Goal: Task Accomplishment & Management: Manage account settings

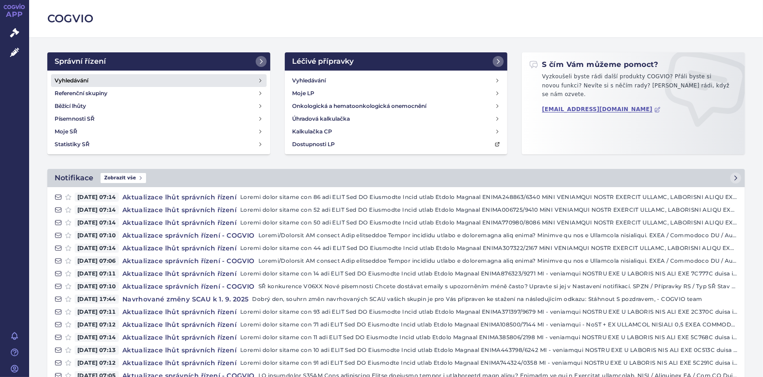
click at [107, 81] on link "Vyhledávání" at bounding box center [159, 80] width 216 height 13
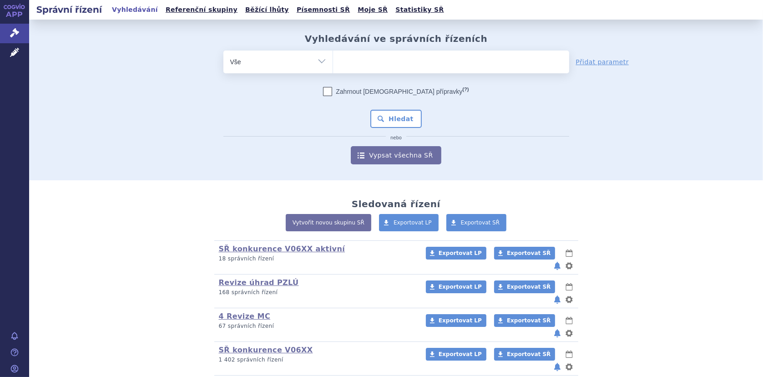
click at [303, 376] on link "Nutricia/[PERSON_NAME] SŘ všechna" at bounding box center [298, 383] width 158 height 9
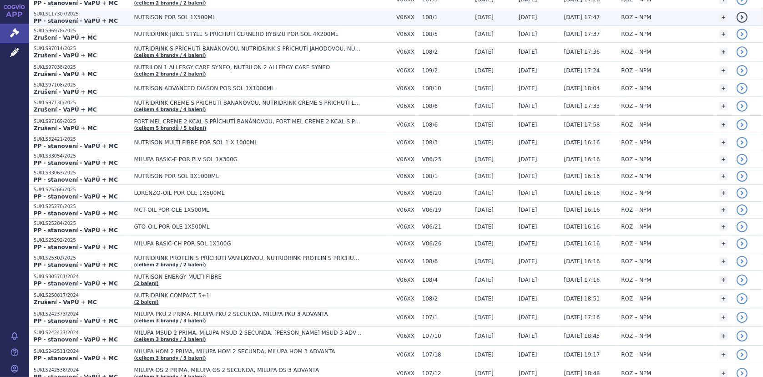
scroll to position [136, 0]
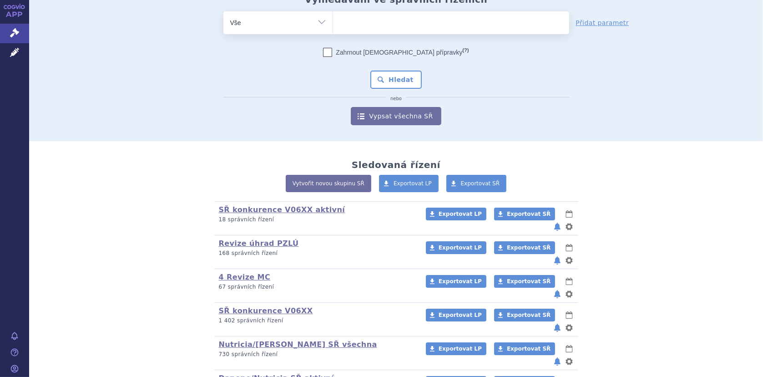
scroll to position [72, 0]
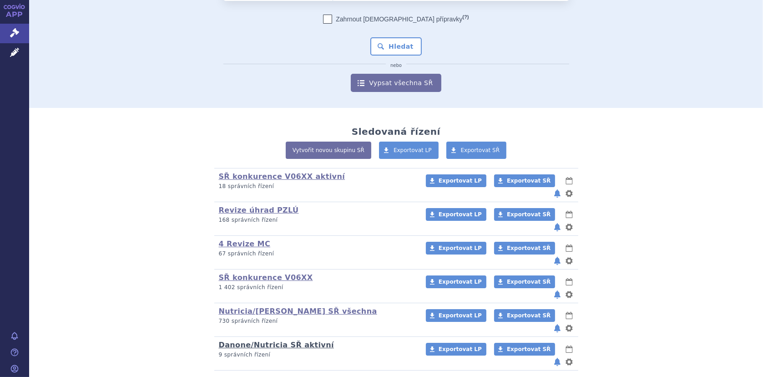
click at [288, 340] on link "Danone/Nutricia SŘ aktivní" at bounding box center [276, 344] width 115 height 9
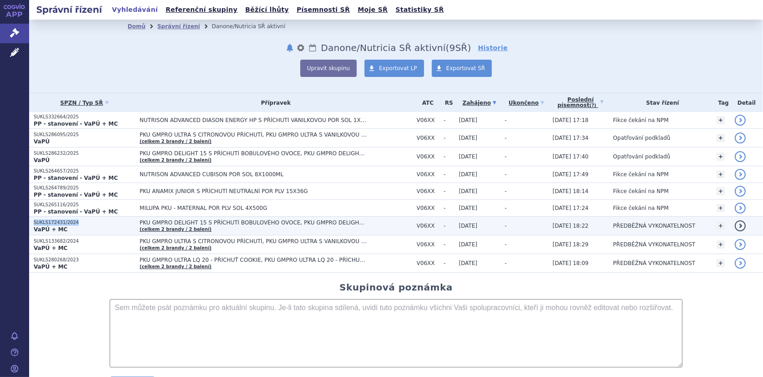
drag, startPoint x: 34, startPoint y: 220, endPoint x: 75, endPoint y: 223, distance: 40.6
click at [75, 223] on p "SUKLS172431/2024" at bounding box center [84, 222] width 101 height 6
copy p "SUKLS172431/2024"
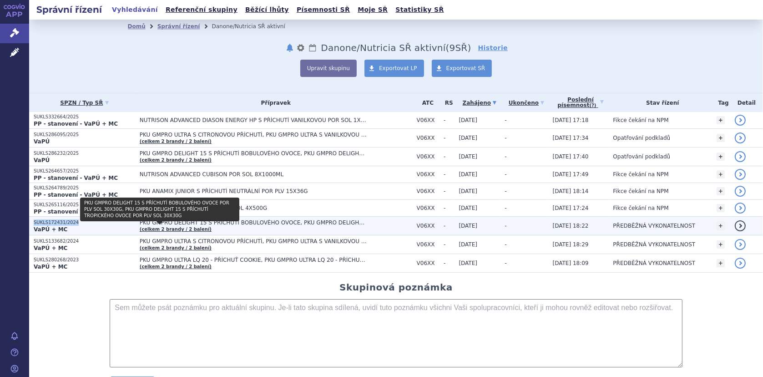
click at [160, 229] on link "(celkem 2 brandy / 2 balení)" at bounding box center [176, 228] width 72 height 5
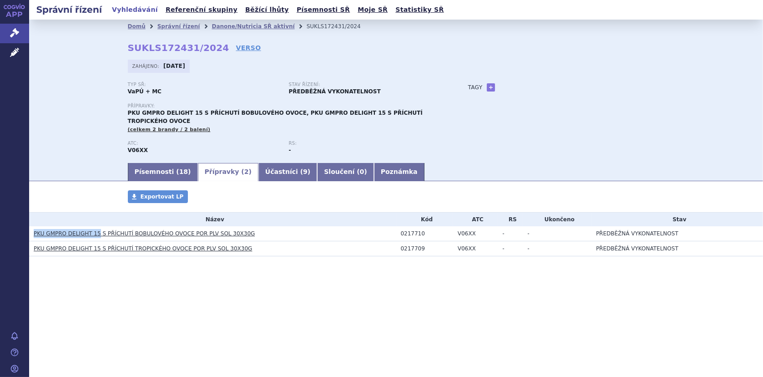
drag, startPoint x: 31, startPoint y: 225, endPoint x: 95, endPoint y: 232, distance: 63.6
click at [95, 232] on td "PKU GMPRO DELIGHT 15 S PŘÍCHUTÍ BOBULOVÉHO OVOCE POR PLV SOL 30X30G" at bounding box center [212, 233] width 367 height 15
copy link "PKU GMPRO DELIGHT 15"
drag, startPoint x: 214, startPoint y: 25, endPoint x: 222, endPoint y: 26, distance: 8.2
click at [214, 25] on link "Danone/Nutricia SŘ aktivní" at bounding box center [252, 26] width 83 height 6
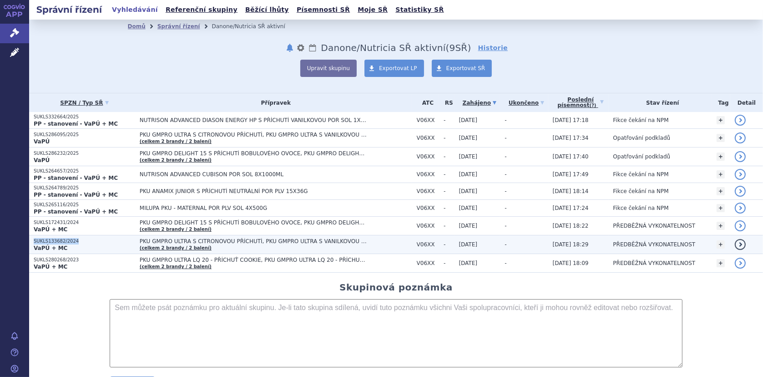
drag, startPoint x: 32, startPoint y: 238, endPoint x: 74, endPoint y: 242, distance: 42.0
click at [74, 242] on td "SUKLS133682/2024 VaPÚ + MC" at bounding box center [82, 244] width 106 height 19
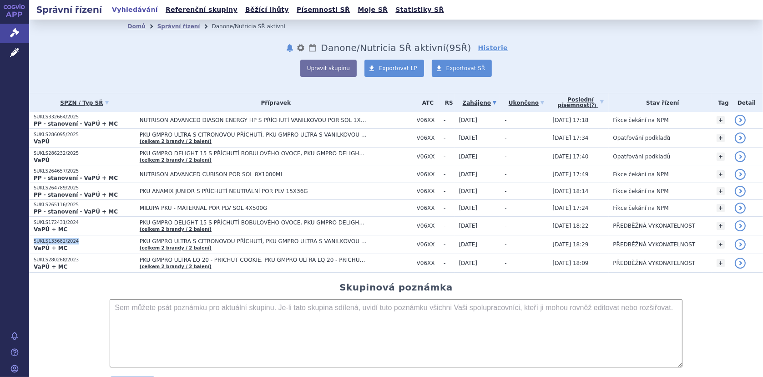
copy p "SUKLS133682/2024"
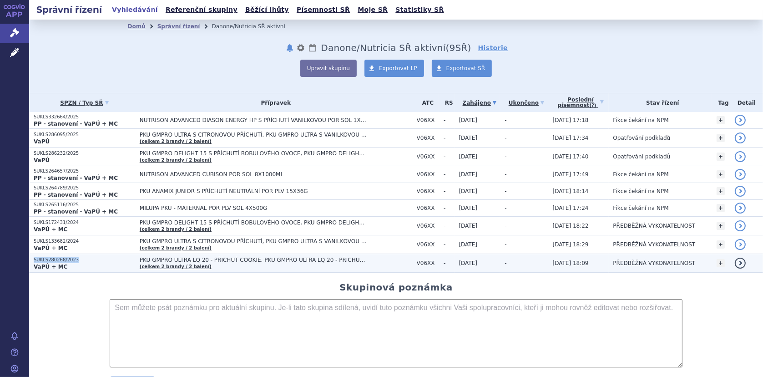
drag, startPoint x: 31, startPoint y: 257, endPoint x: 78, endPoint y: 261, distance: 47.0
click at [78, 261] on td "SUKLS280268/2023 VaPÚ + MC" at bounding box center [82, 263] width 106 height 19
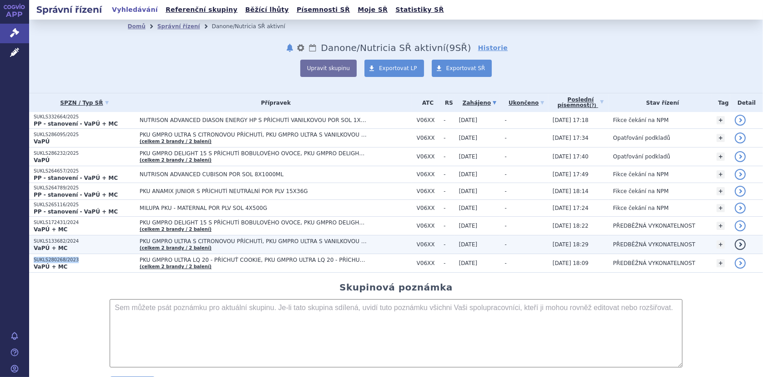
copy p "SUKLS280268/2023"
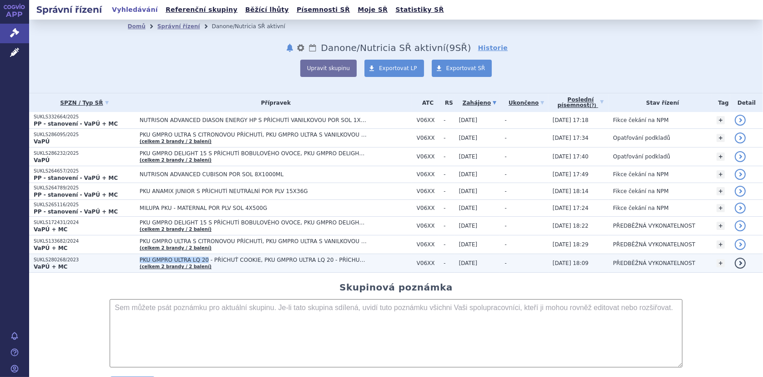
drag, startPoint x: 127, startPoint y: 257, endPoint x: 191, endPoint y: 259, distance: 64.1
click at [191, 259] on td "PKU GMPRO ULTRA LQ 20 - PŘÍCHUŤ COOKIE, PKU GMPRO ULTRA LQ 20 - PŘÍCHUŤ NEUTRÁL…" at bounding box center [273, 263] width 277 height 19
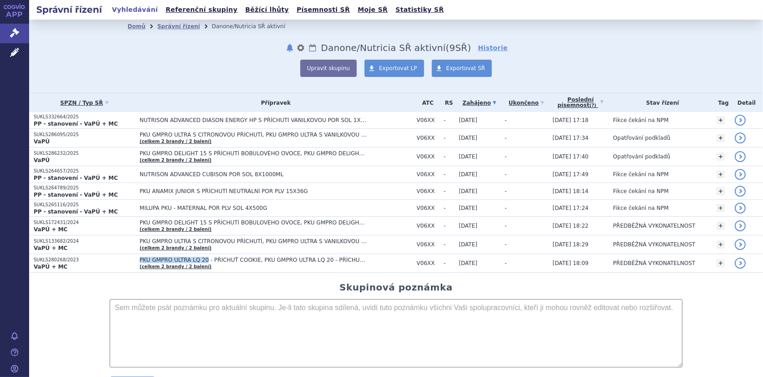
copy span "PKU GMPRO ULTRA LQ 20"
click at [18, 45] on link "Léčivé přípravky" at bounding box center [14, 52] width 29 height 19
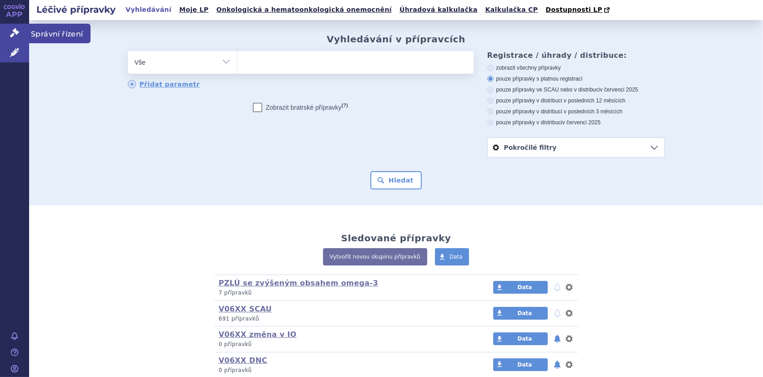
click at [8, 32] on link "Správní řízení" at bounding box center [14, 33] width 29 height 19
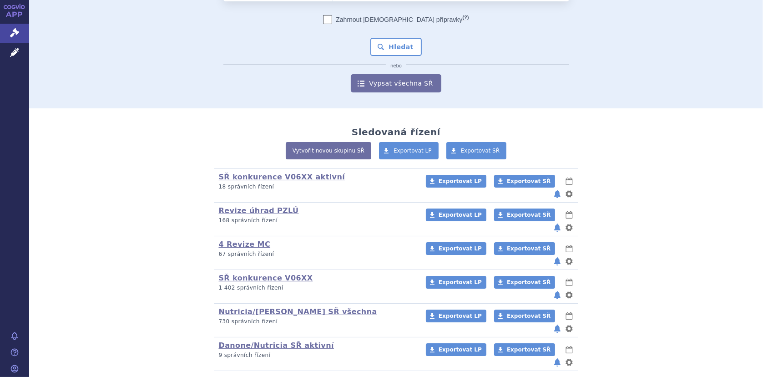
scroll to position [72, 0]
click at [247, 173] on link "SŘ konkurence V06XX aktivní" at bounding box center [282, 176] width 126 height 9
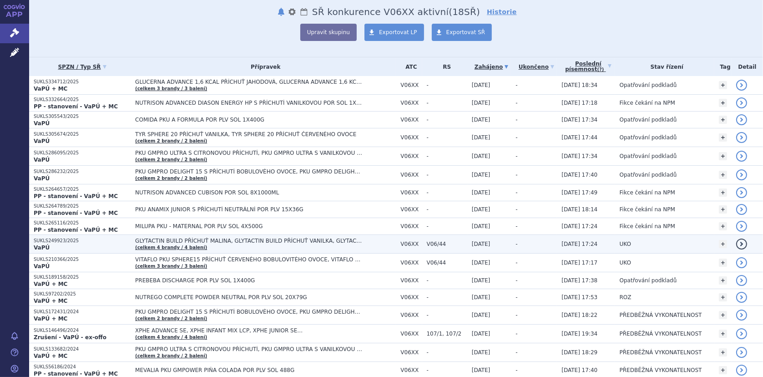
scroll to position [136, 0]
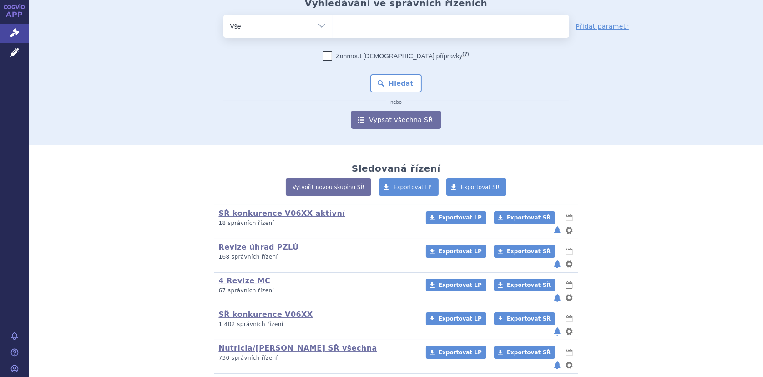
scroll to position [72, 0]
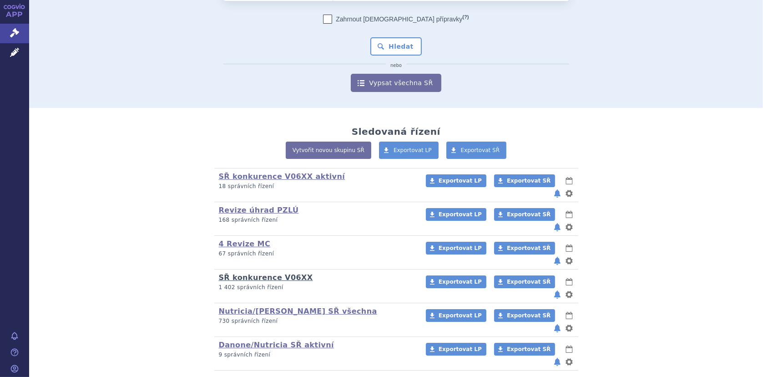
click at [242, 273] on link "SŘ konkurence V06XX" at bounding box center [266, 277] width 94 height 9
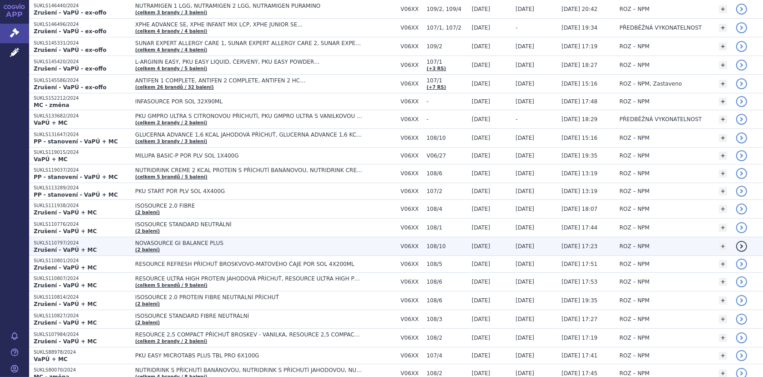
scroll to position [1609, 0]
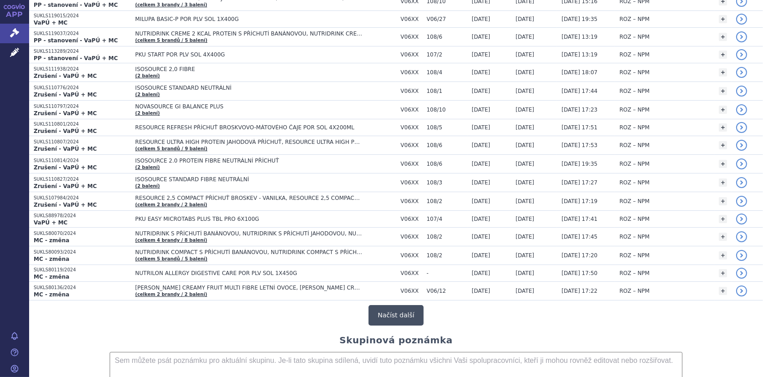
click at [400, 310] on button "Načíst další" at bounding box center [395, 315] width 55 height 20
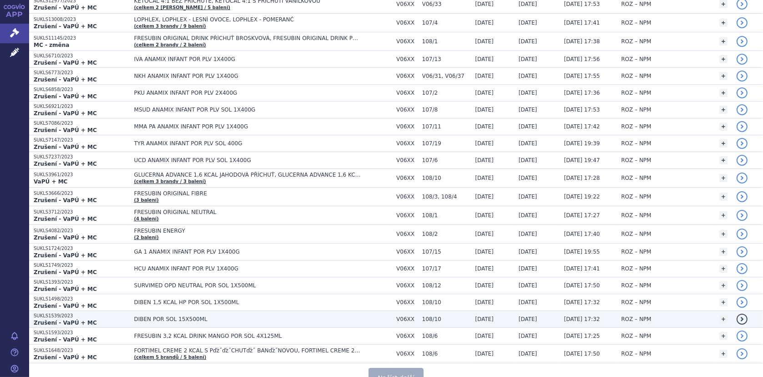
scroll to position [3456, 0]
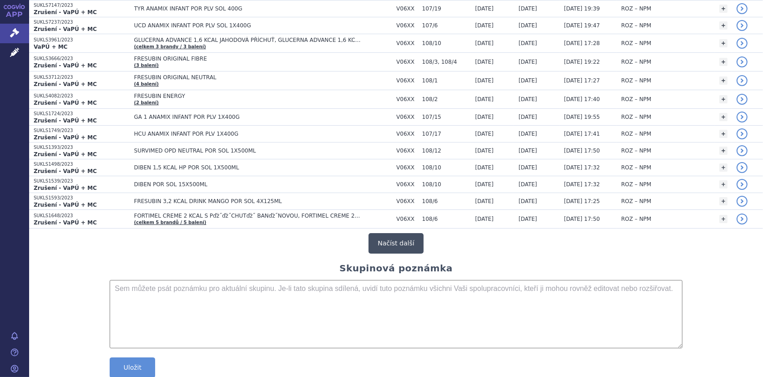
click at [392, 233] on button "Načíst další" at bounding box center [395, 243] width 55 height 20
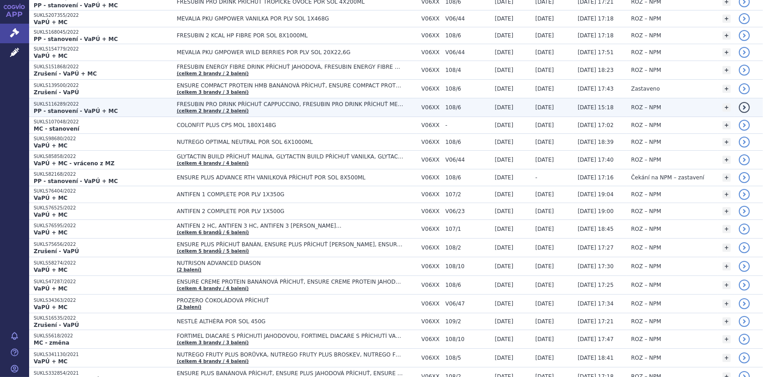
scroll to position [3820, 0]
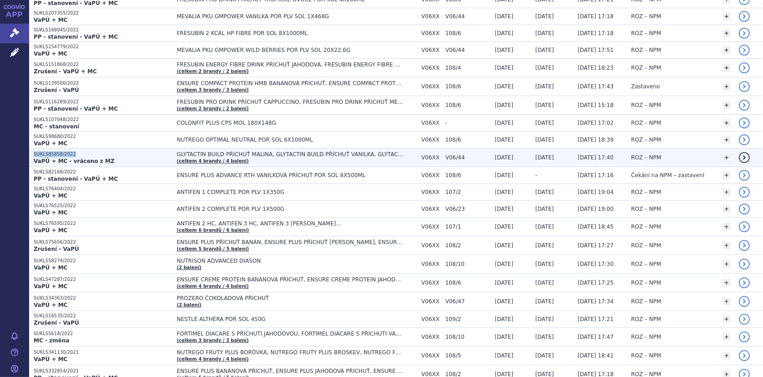
drag, startPoint x: 32, startPoint y: 138, endPoint x: 71, endPoint y: 139, distance: 39.6
click at [71, 148] on td "SUKLS85858/2022 VaPÚ + MC - vráceno z MZ" at bounding box center [100, 157] width 143 height 19
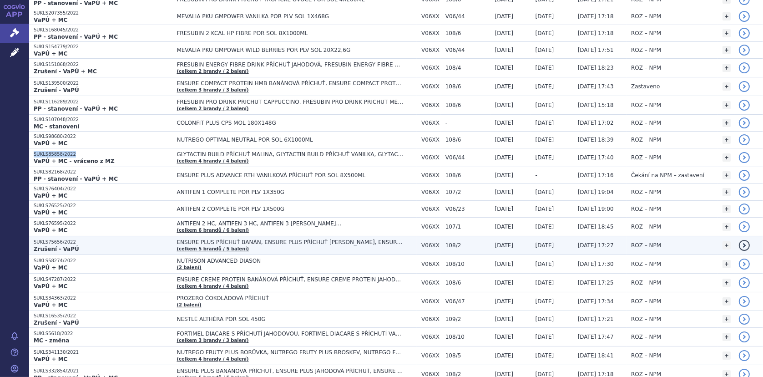
copy p "SUKLS85858/2022"
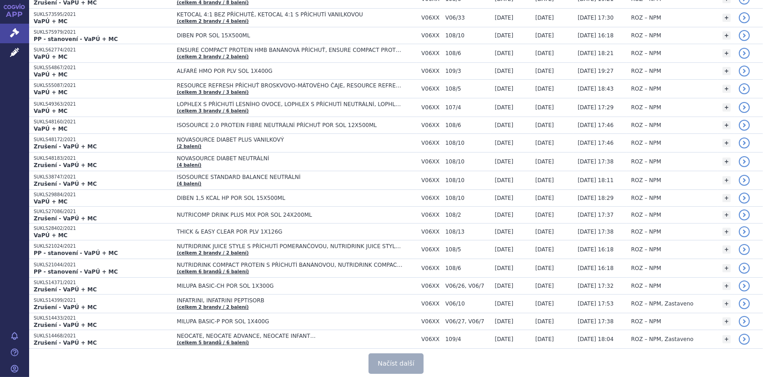
scroll to position [5139, 0]
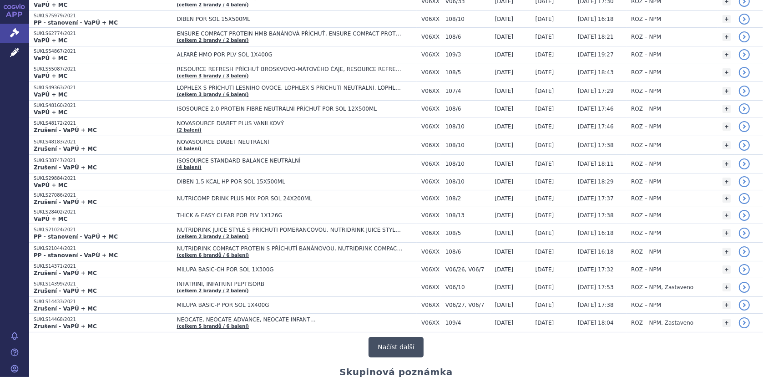
click at [386, 337] on button "Načíst další" at bounding box center [395, 347] width 55 height 20
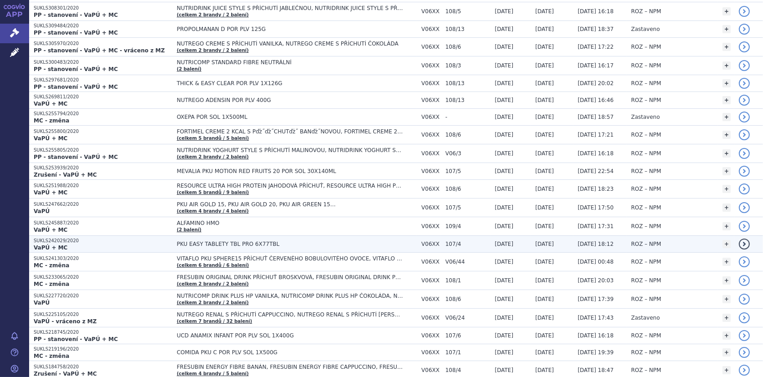
scroll to position [5776, 0]
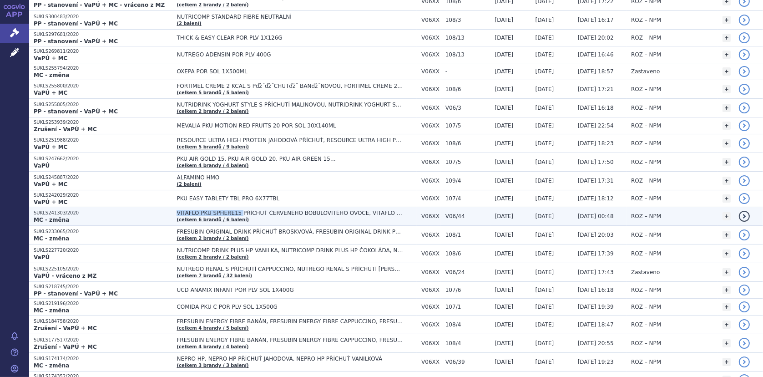
drag, startPoint x: 161, startPoint y: 190, endPoint x: 223, endPoint y: 192, distance: 61.9
click at [223, 207] on td "VITAFLO PKU SPHERE15 PŘÍCHUŤ ČERVENÉHO BOBULOVITÉHO OVOCE, VITAFLO PKU SPHERE15…" at bounding box center [294, 216] width 245 height 19
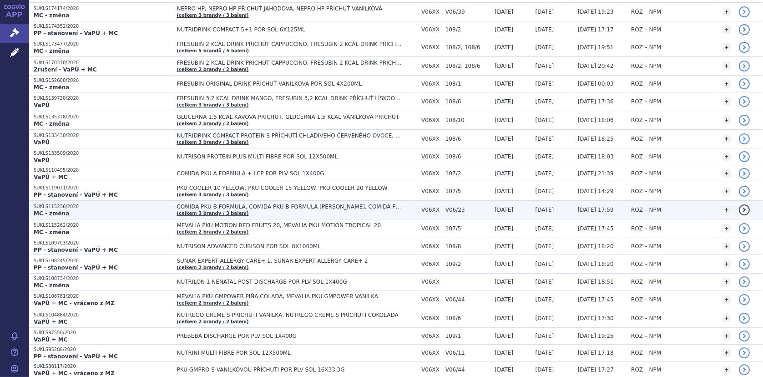
scroll to position [6139, 0]
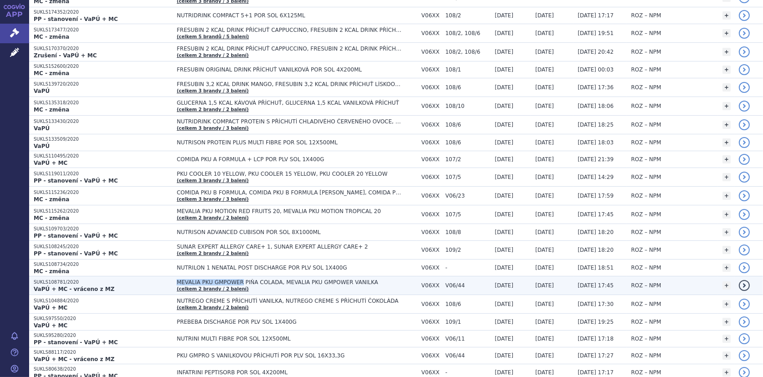
drag, startPoint x: 163, startPoint y: 257, endPoint x: 226, endPoint y: 261, distance: 62.9
click at [226, 276] on td "MEVALIA PKU GMPOWER PIŇA COLADA, MEVALIA PKU GMPOWER VANILKA (celkem 2 brandy /…" at bounding box center [294, 285] width 245 height 19
drag, startPoint x: 31, startPoint y: 258, endPoint x: 226, endPoint y: 261, distance: 195.1
click at [226, 276] on tr "SUKLS108781/2020 VaPÚ + MC - vráceno z MZ MEVALIA PKU GMPOWER PIŇA COLADA, MEVA…" at bounding box center [396, 285] width 734 height 19
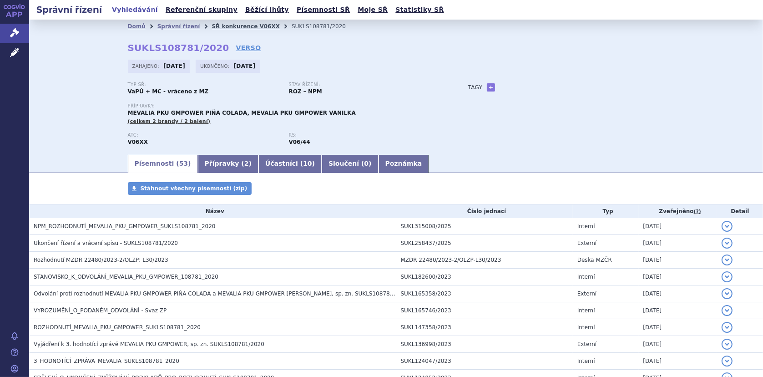
click at [223, 25] on link "SŘ konkurence V06XX" at bounding box center [245, 26] width 68 height 6
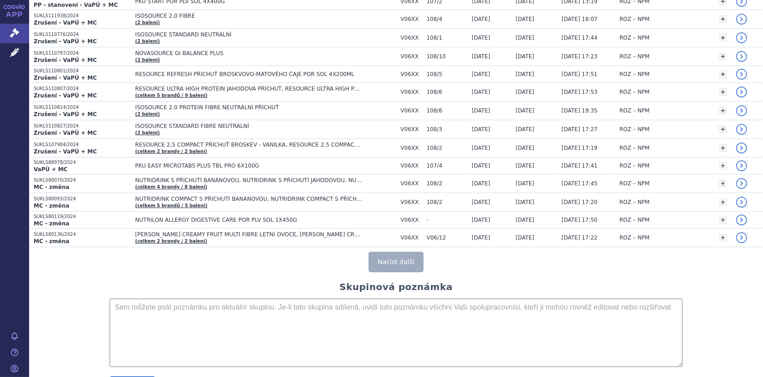
scroll to position [1700, 0]
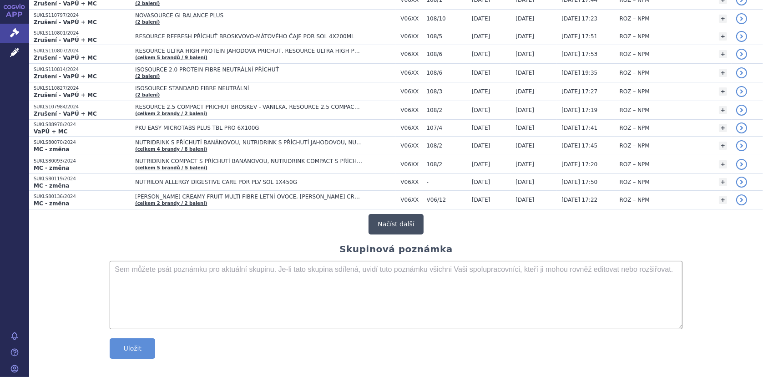
click at [392, 214] on button "Načíst další" at bounding box center [395, 224] width 55 height 20
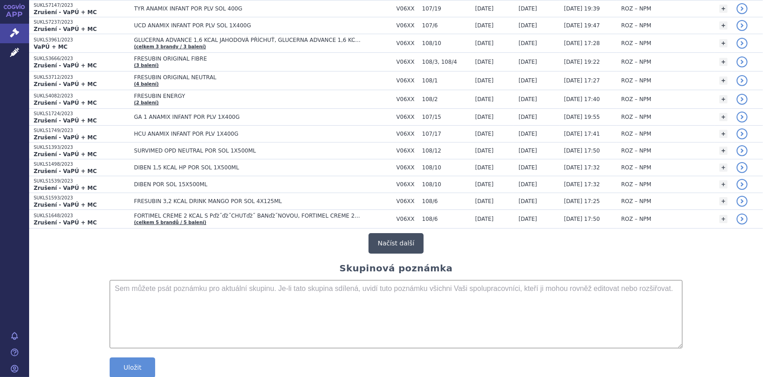
scroll to position [3469, 0]
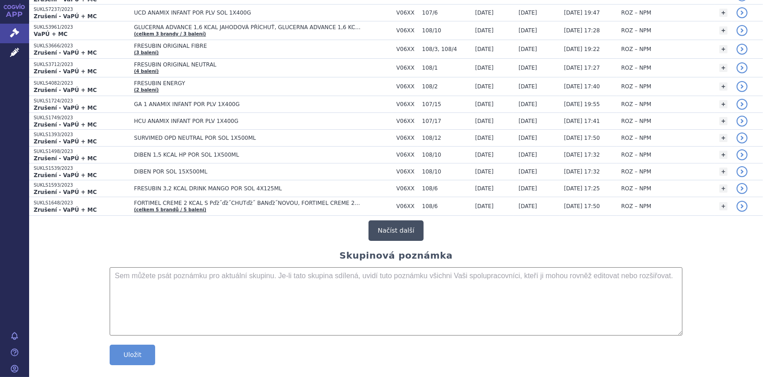
click at [387, 220] on button "Načíst další" at bounding box center [395, 230] width 55 height 20
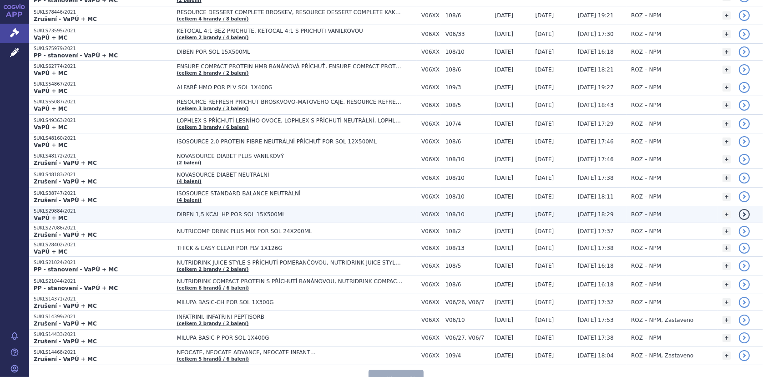
scroll to position [5152, 0]
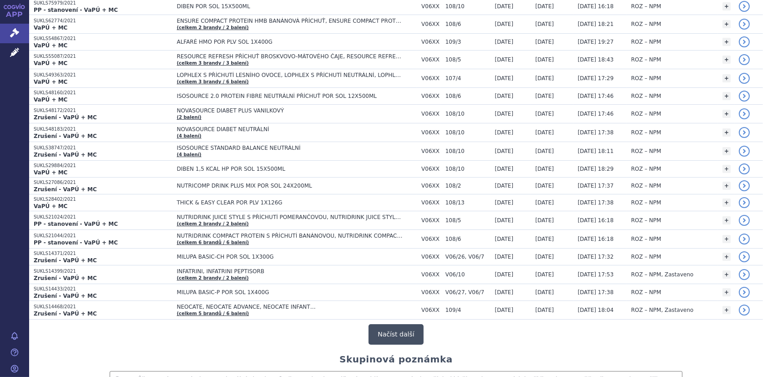
click at [389, 324] on button "Načíst další" at bounding box center [395, 334] width 55 height 20
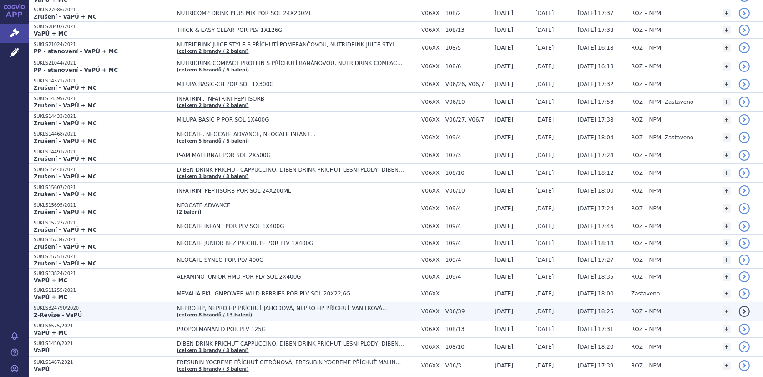
scroll to position [5334, 0]
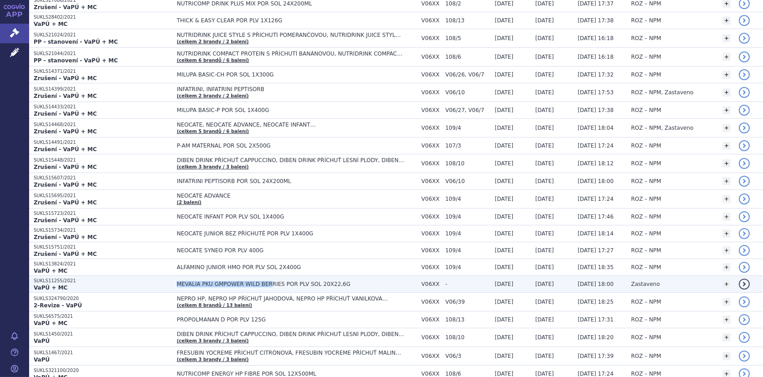
drag, startPoint x: 164, startPoint y: 261, endPoint x: 251, endPoint y: 266, distance: 87.9
click at [251, 281] on span "MEVALIA PKU GMPOWER WILD BERRIES POR PLV SOL 20X22,6G" at bounding box center [289, 284] width 227 height 6
drag, startPoint x: 34, startPoint y: 258, endPoint x: 70, endPoint y: 258, distance: 36.4
click at [70, 277] on p "SUKLS11255/2021" at bounding box center [103, 280] width 138 height 6
copy p "SUKLS11255/2021"
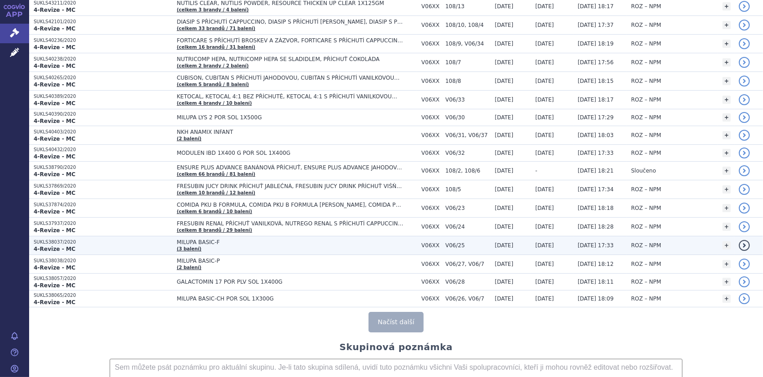
scroll to position [6971, 0]
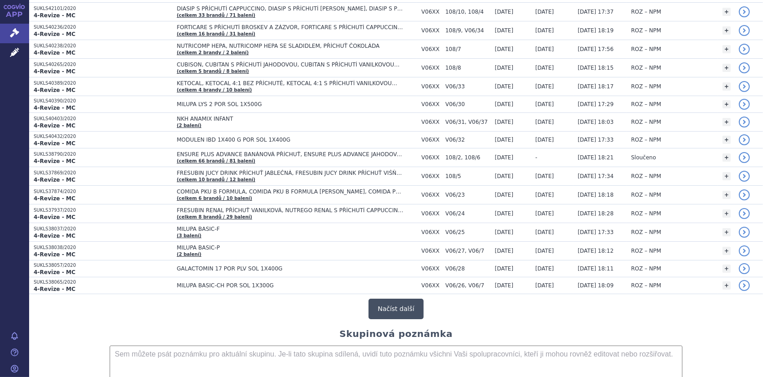
click at [401, 298] on button "Načíst další" at bounding box center [395, 308] width 55 height 20
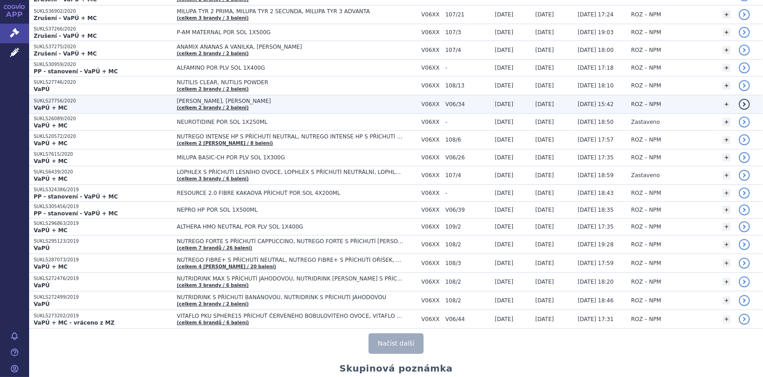
scroll to position [8838, 0]
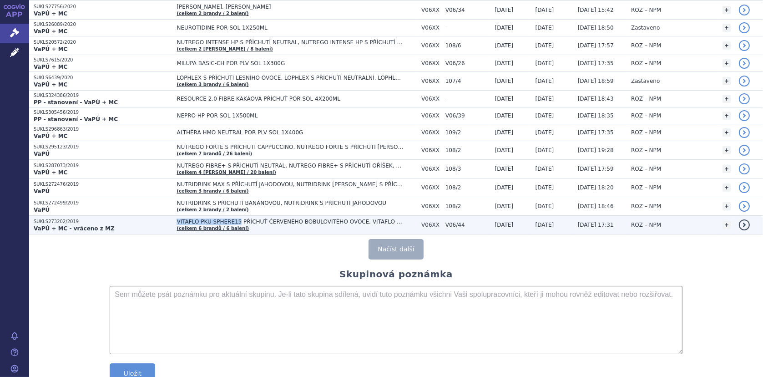
drag, startPoint x: 164, startPoint y: 187, endPoint x: 222, endPoint y: 189, distance: 57.8
click at [222, 218] on span "VITAFLO PKU SPHERE15 PŘÍCHUŤ ČERVENÉHO BOBULOVITÉHO OVOCE, VITAFLO PKU SPHERE15…" at bounding box center [289, 221] width 227 height 6
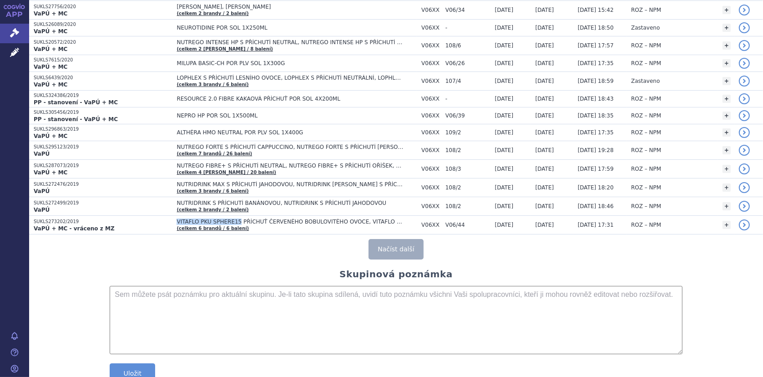
copy span "VITAFLO PKU SPHERE15"
click at [397, 239] on button "Načíst další" at bounding box center [395, 249] width 55 height 20
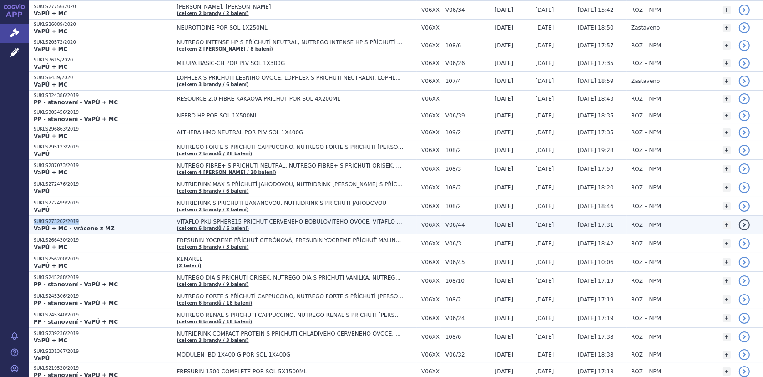
drag, startPoint x: 32, startPoint y: 187, endPoint x: 77, endPoint y: 189, distance: 45.1
click at [77, 216] on td "SUKLS273202/2019 VaPÚ + MC - vráceno z MZ" at bounding box center [100, 225] width 143 height 19
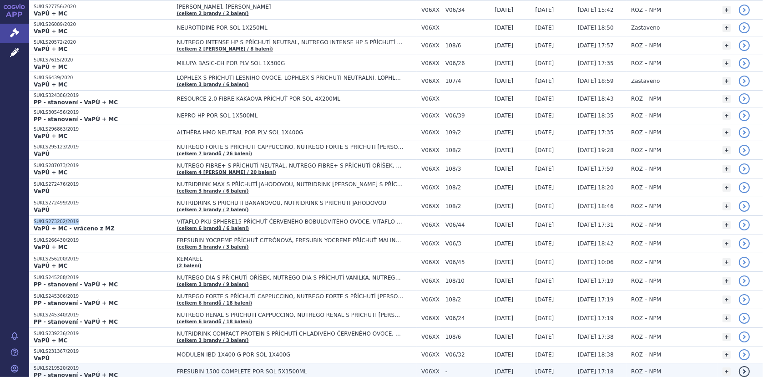
copy p "SUKLS273202/2019"
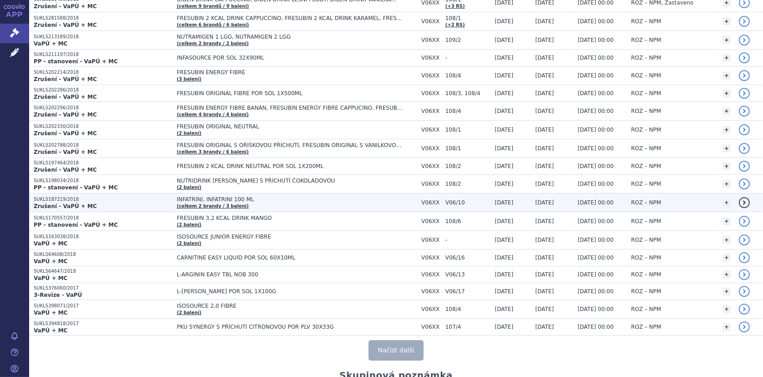
scroll to position [10567, 0]
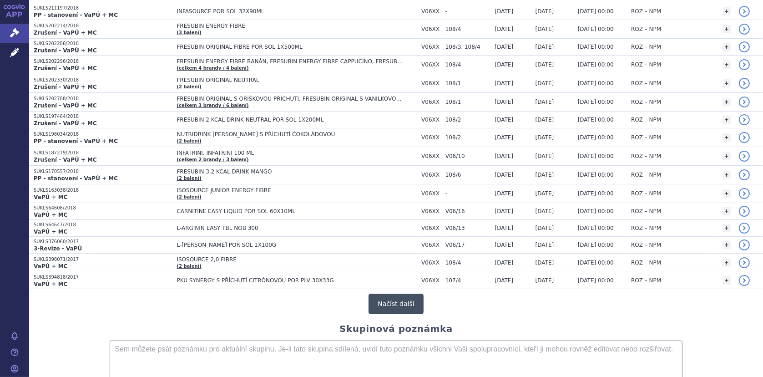
click at [393, 293] on button "Načíst další" at bounding box center [395, 303] width 55 height 20
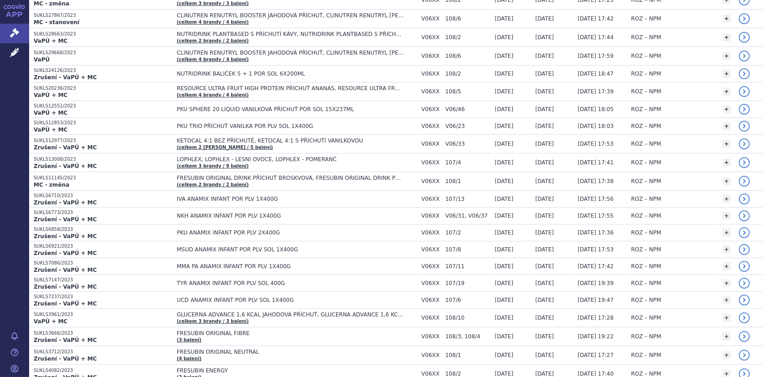
scroll to position [0, 0]
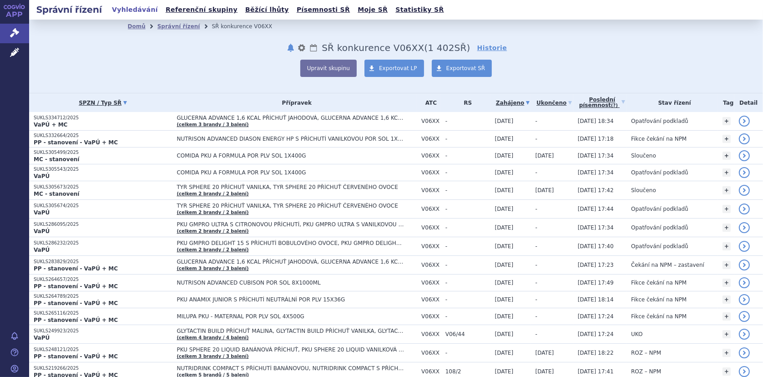
click at [123, 103] on icon at bounding box center [125, 103] width 4 height 4
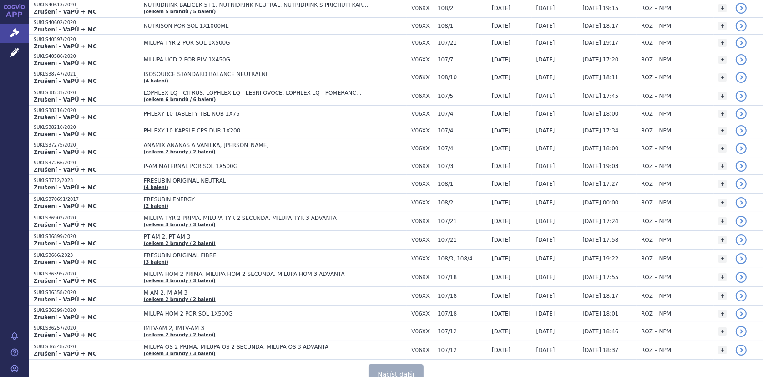
scroll to position [1699, 0]
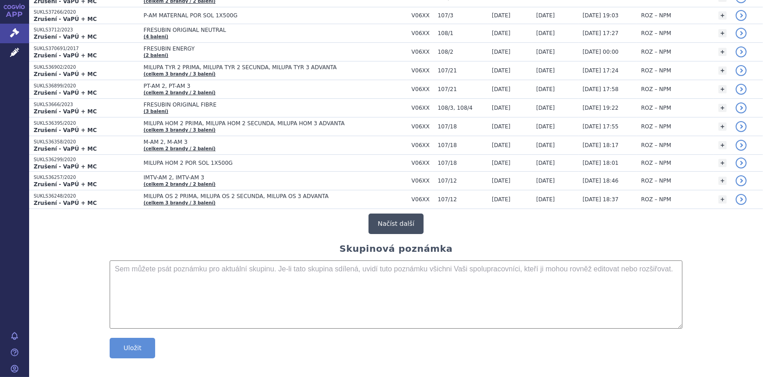
click at [385, 216] on button "Načíst další" at bounding box center [395, 223] width 55 height 20
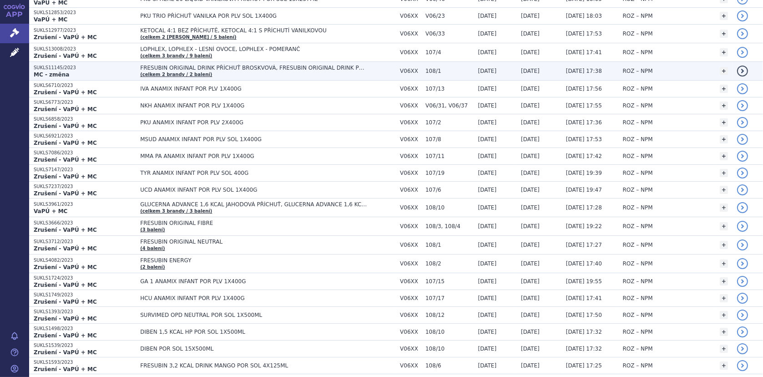
scroll to position [3468, 0]
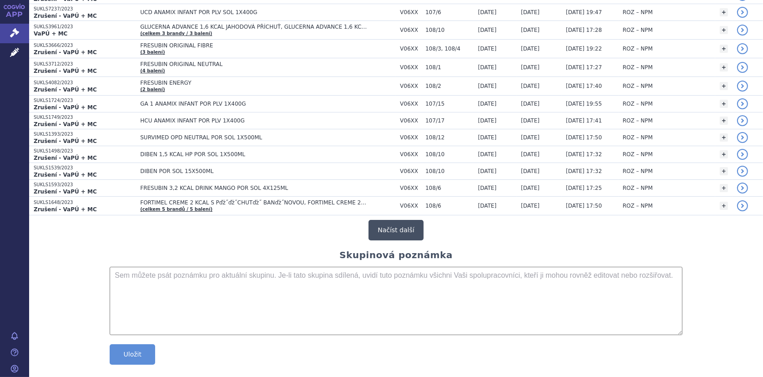
click at [399, 220] on button "Načíst další" at bounding box center [395, 230] width 55 height 20
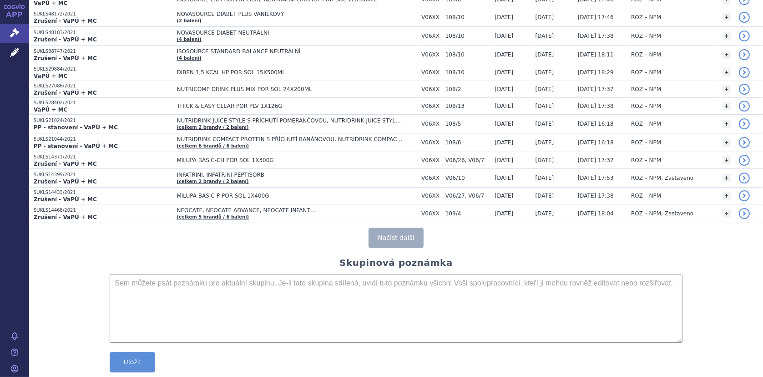
scroll to position [5248, 0]
click at [394, 226] on button "Načíst další" at bounding box center [395, 236] width 55 height 20
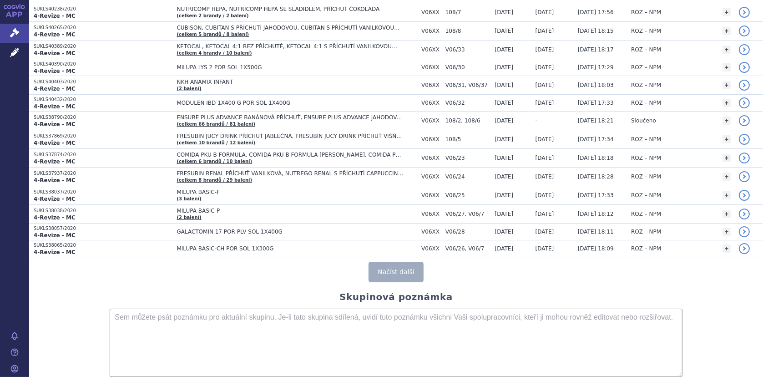
scroll to position [7035, 0]
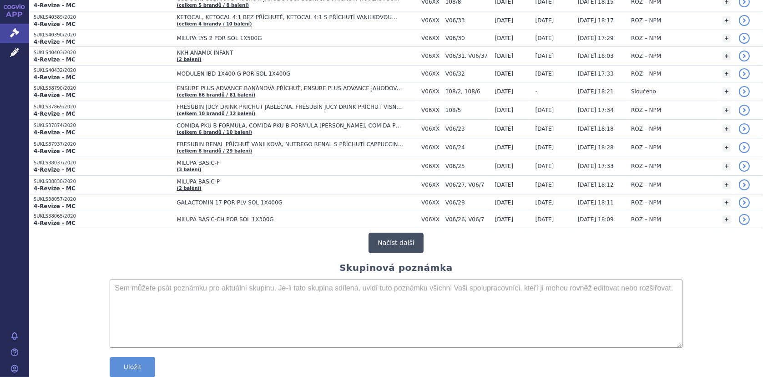
click at [399, 232] on button "Načíst další" at bounding box center [395, 242] width 55 height 20
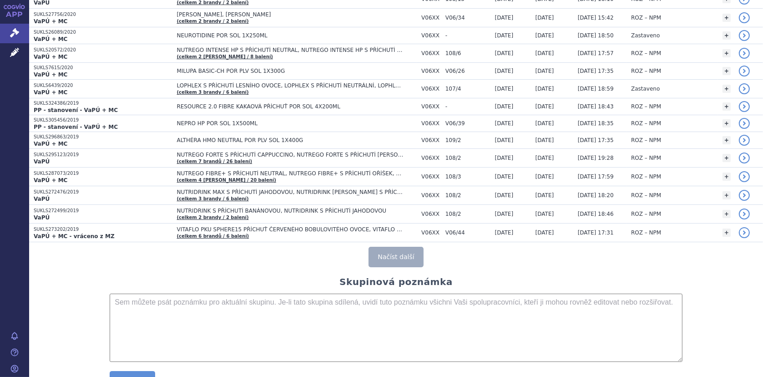
scroll to position [8836, 0]
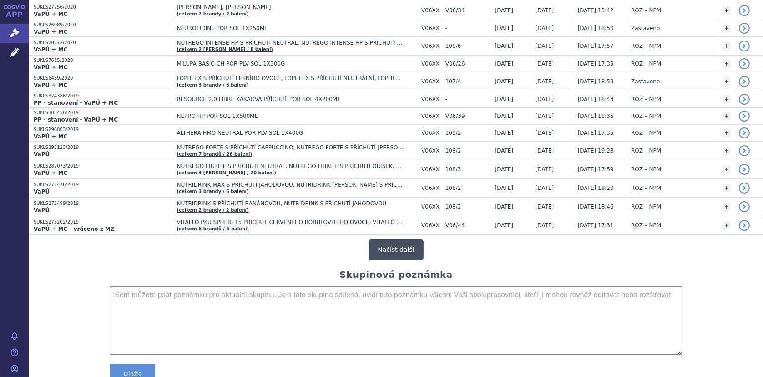
click at [396, 239] on button "Načíst další" at bounding box center [395, 249] width 55 height 20
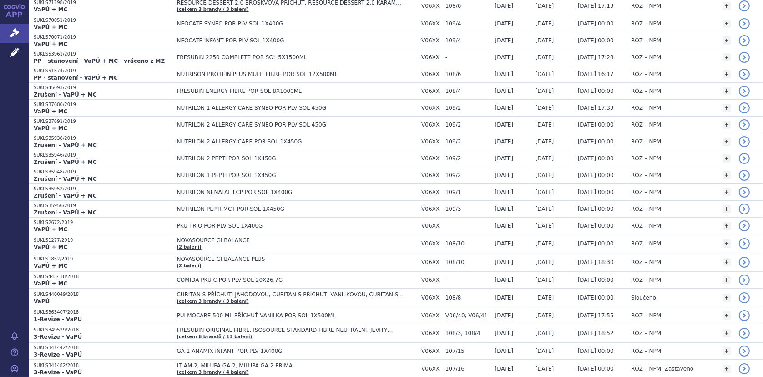
scroll to position [0, 0]
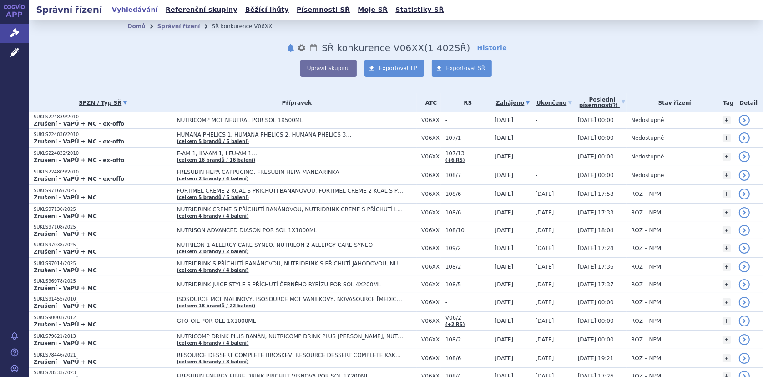
click at [518, 101] on link "Zahájeno" at bounding box center [513, 102] width 36 height 13
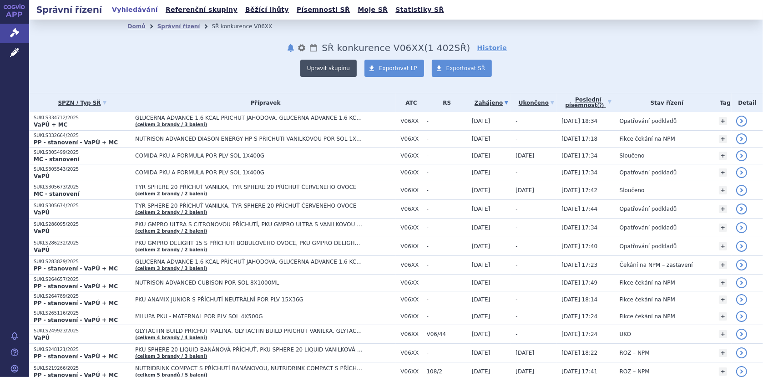
click at [329, 68] on button "Upravit skupinu" at bounding box center [328, 68] width 56 height 17
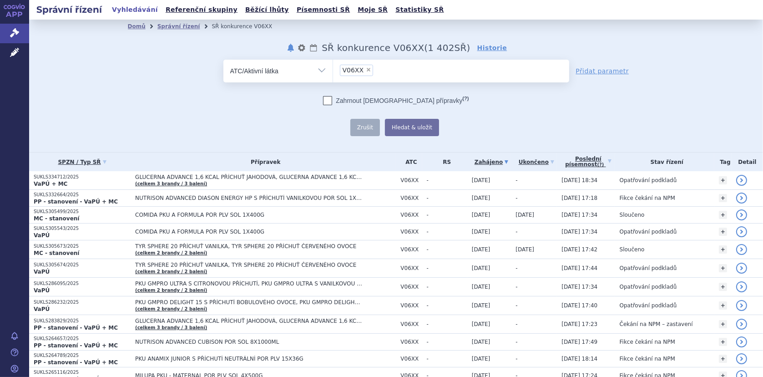
click at [319, 70] on select "Vše Spisová značka Typ SŘ Přípravek/SUKL kód Účastník/Držitel" at bounding box center [277, 70] width 109 height 20
click at [223, 60] on select "Vše Spisová značka Typ SŘ Přípravek/SUKL kód Účastník/Držitel" at bounding box center [277, 70] width 109 height 20
click at [316, 69] on select "Vše Spisová značka Typ SŘ Přípravek/SUKL kód Účastník/Držitel" at bounding box center [277, 70] width 109 height 20
select select "filter-procedure-type"
click at [223, 60] on select "Vše Spisová značka Typ SŘ Přípravek/SUKL kód Účastník/Držitel" at bounding box center [277, 70] width 109 height 20
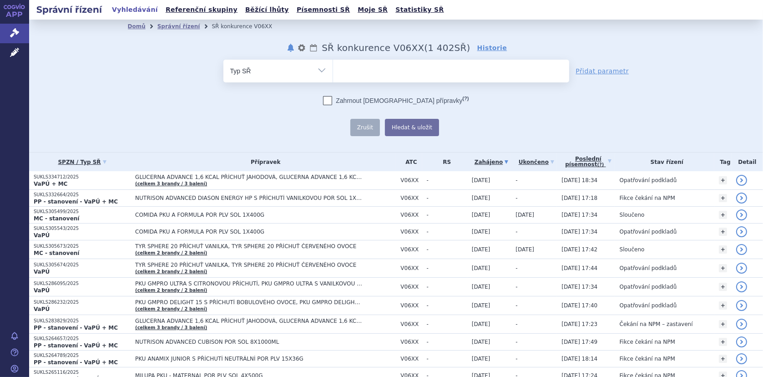
click at [375, 64] on ul at bounding box center [451, 69] width 236 height 19
click at [333, 64] on select at bounding box center [332, 70] width 0 height 23
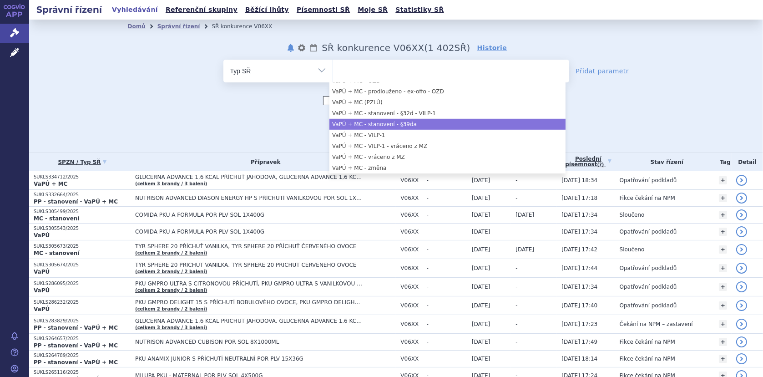
scroll to position [773, 0]
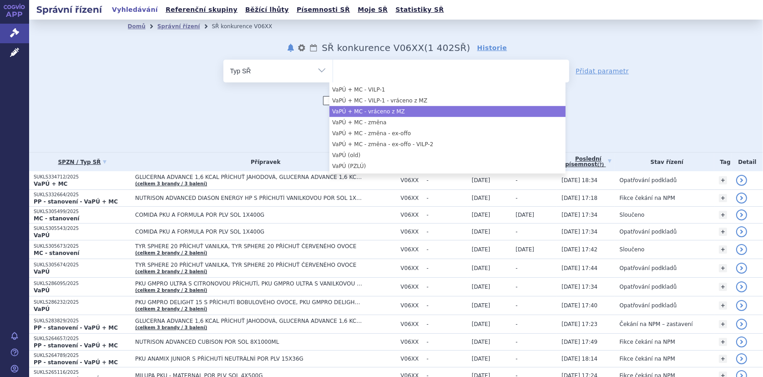
select select "a60d13c9-28a4-418f-a8c7-957986c1a938"
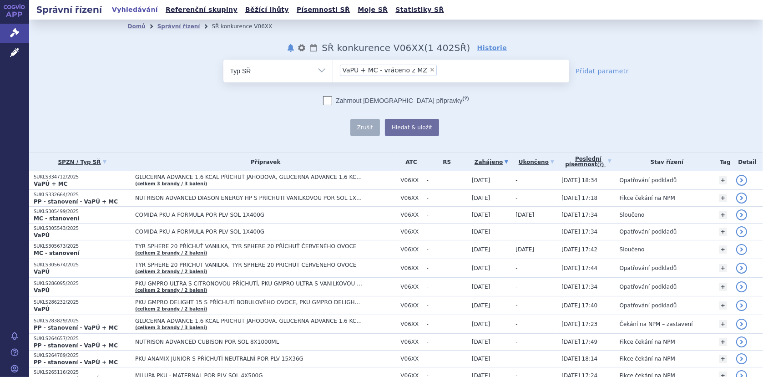
click at [437, 68] on ul "× VaPÚ + MC - vráceno z MZ" at bounding box center [451, 70] width 236 height 20
click at [333, 68] on select "VaPÚ + MC - vráceno z MZ" at bounding box center [332, 70] width 0 height 23
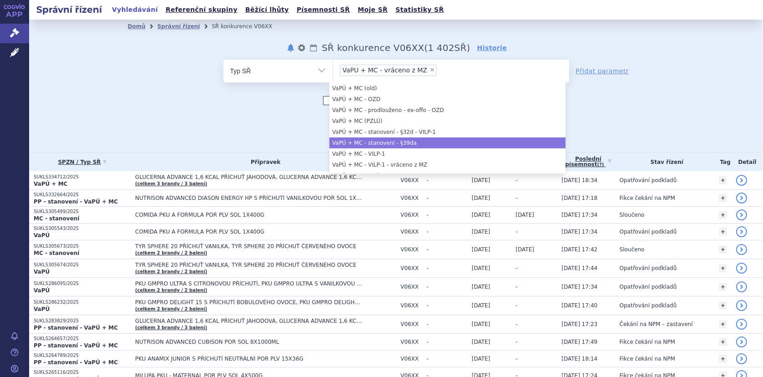
scroll to position [695, 0]
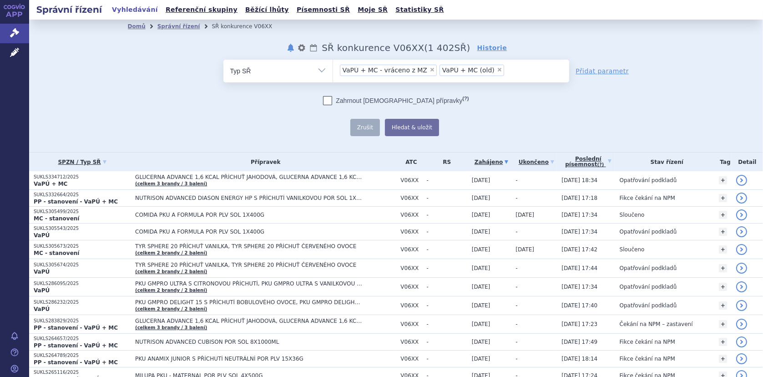
click at [652, 93] on div "odstranit Vše Spisová značka Typ SŘ" at bounding box center [396, 98] width 537 height 76
click at [497, 70] on span "×" at bounding box center [499, 69] width 5 height 5
click at [333, 70] on select "VaPÚ + MC - vráceno z MZ VaPÚ + MC (old)" at bounding box center [332, 70] width 0 height 23
click at [595, 73] on link "Přidat parametr" at bounding box center [602, 70] width 53 height 9
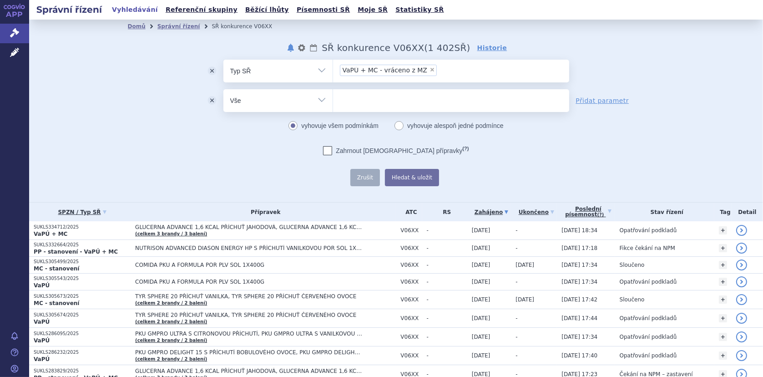
click at [315, 99] on select "Vše Spisová značka Typ SŘ Přípravek/SUKL kód Účastník/Držitel" at bounding box center [277, 99] width 109 height 20
select select "filter-atc-group"
click at [223, 89] on select "Vše Spisová značka Typ SŘ Přípravek/SUKL kód Účastník/Držitel" at bounding box center [277, 99] width 109 height 20
click at [349, 104] on ul at bounding box center [451, 98] width 236 height 19
click at [333, 104] on select at bounding box center [332, 100] width 0 height 23
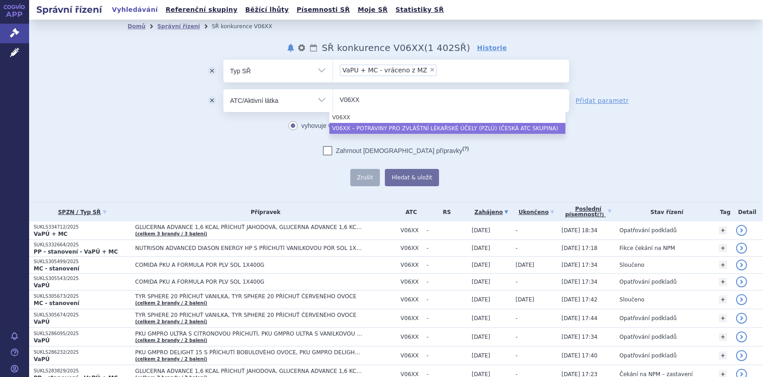
type input "V06XX"
select select "V06XX"
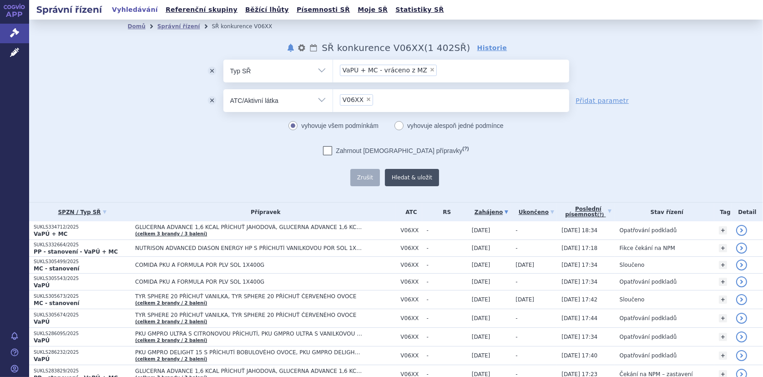
click at [396, 177] on button "Hledat & uložit" at bounding box center [412, 177] width 54 height 17
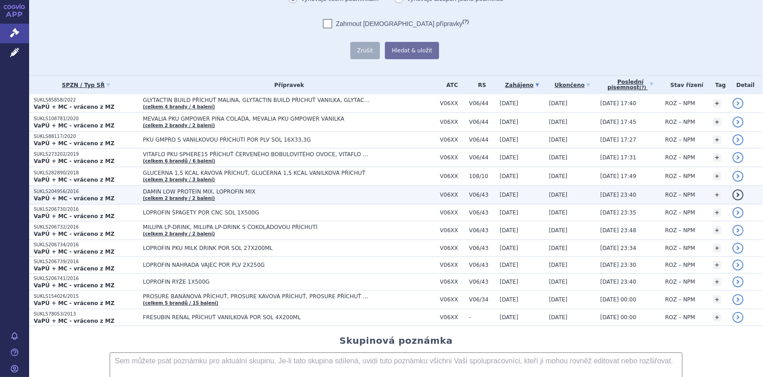
scroll to position [136, 0]
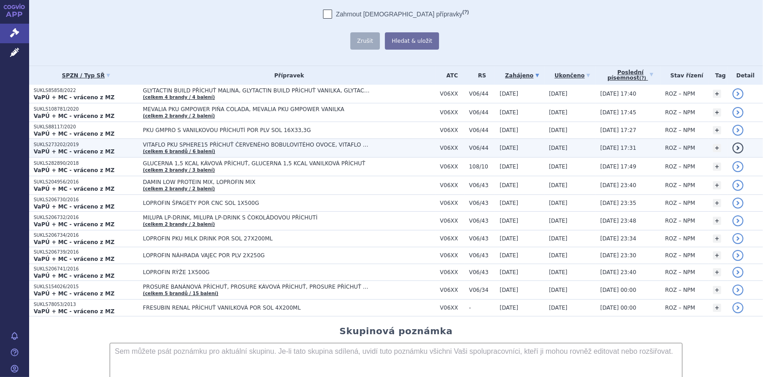
click at [253, 144] on span "VITAFLO PKU SPHERE15 PŘÍCHUŤ ČERVENÉHO BOBULOVITÉHO OVOCE, VITAFLO PKU SPHERE15…" at bounding box center [256, 144] width 227 height 6
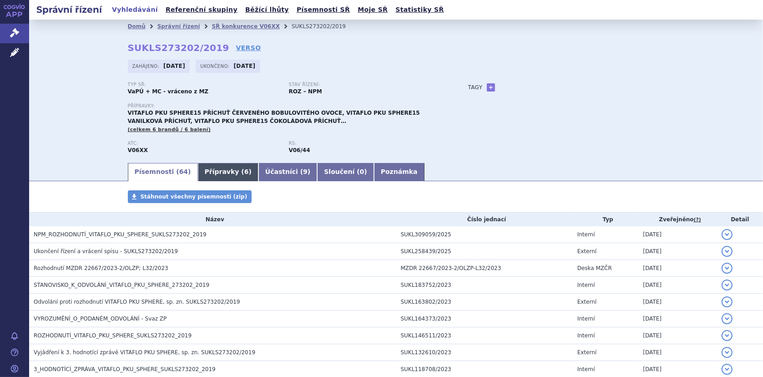
click at [198, 169] on link "Přípravky ( 6 )" at bounding box center [228, 172] width 60 height 18
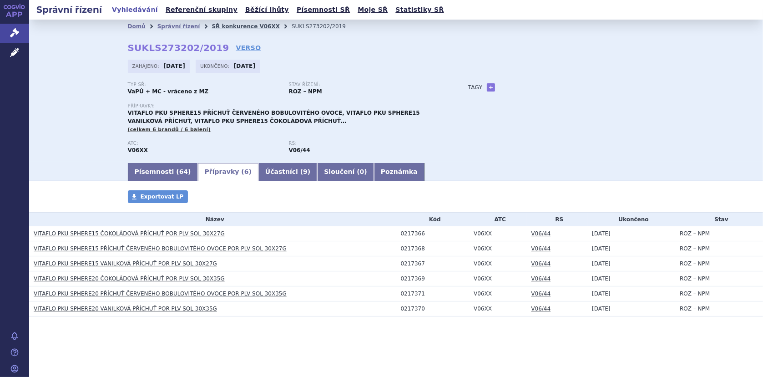
click at [235, 25] on link "SŘ konkurence V06XX" at bounding box center [245, 26] width 68 height 6
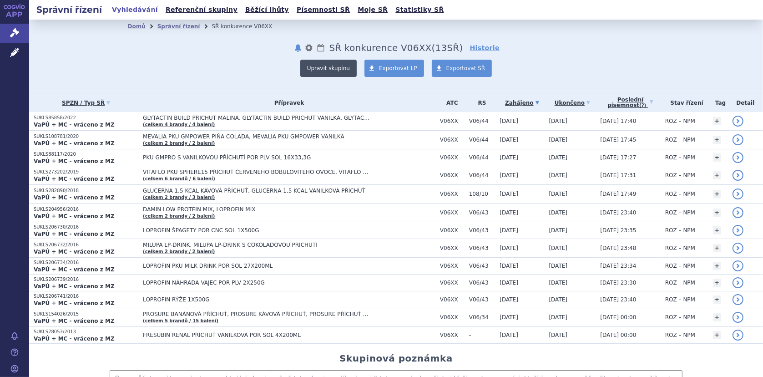
click at [344, 66] on button "Upravit skupinu" at bounding box center [328, 68] width 56 height 17
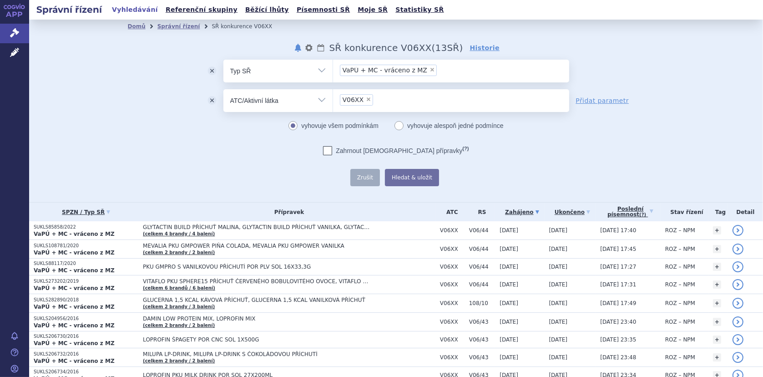
click at [429, 69] on span "×" at bounding box center [431, 69] width 5 height 5
click at [333, 69] on select "VaPÚ + MC - vráceno z MZ" at bounding box center [332, 70] width 0 height 23
select select
click at [210, 70] on button "odstranit" at bounding box center [212, 71] width 23 height 23
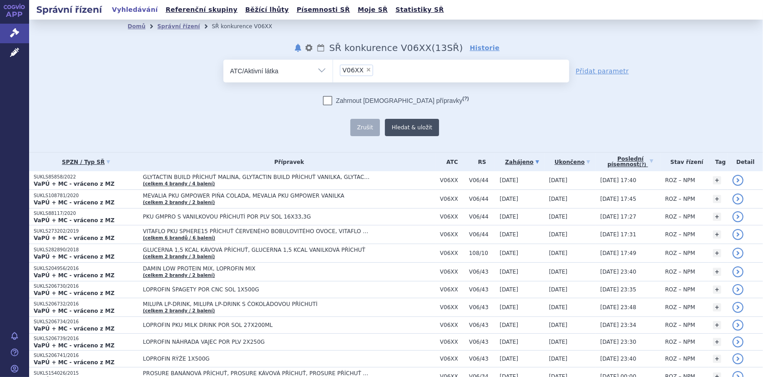
click at [419, 126] on button "Hledat & uložit" at bounding box center [412, 127] width 54 height 17
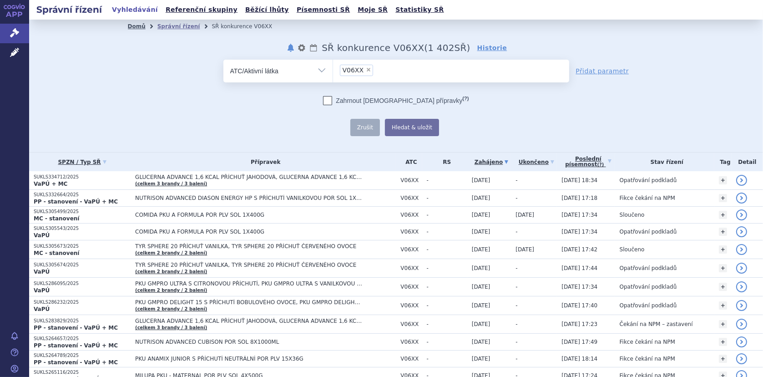
click at [136, 24] on link "Domů" at bounding box center [137, 26] width 18 height 6
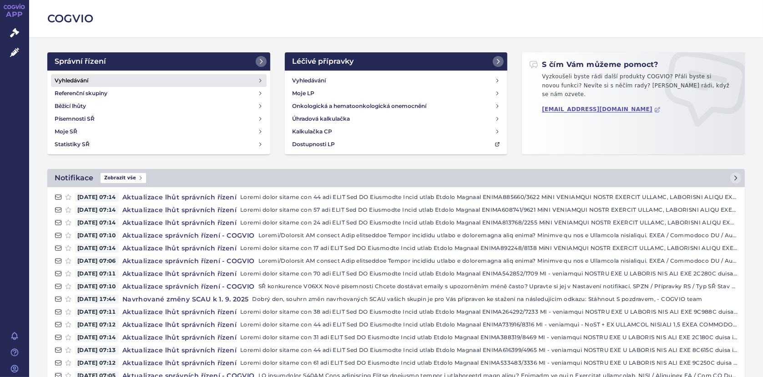
click at [119, 77] on link "Vyhledávání" at bounding box center [159, 80] width 216 height 13
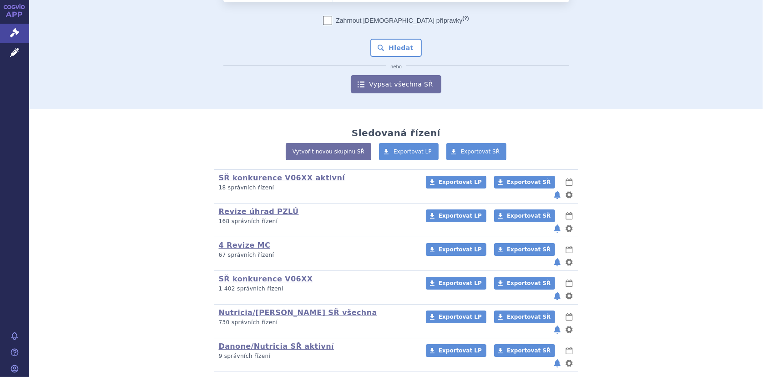
scroll to position [72, 0]
